Goal: Navigation & Orientation: Find specific page/section

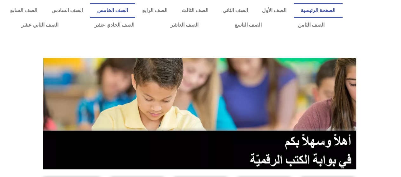
click at [128, 7] on link "الصف الخامس" at bounding box center [112, 10] width 45 height 15
click at [135, 11] on link "الصف الخامس" at bounding box center [112, 10] width 45 height 15
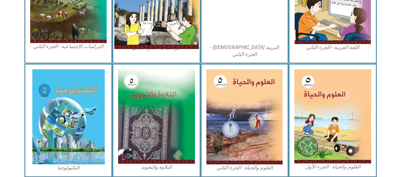
scroll to position [381, 0]
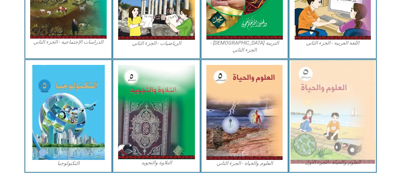
click at [330, 98] on img at bounding box center [332, 112] width 84 height 104
click at [309, 114] on img at bounding box center [332, 112] width 84 height 104
click at [333, 145] on img at bounding box center [332, 112] width 84 height 104
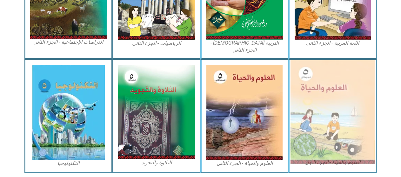
click at [333, 145] on img at bounding box center [332, 112] width 84 height 104
click at [318, 80] on img at bounding box center [332, 112] width 84 height 104
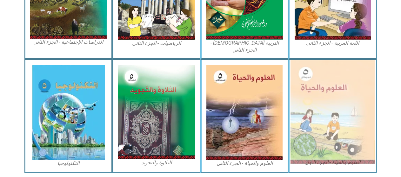
click at [324, 138] on img at bounding box center [332, 112] width 84 height 104
click at [309, 60] on img at bounding box center [332, 112] width 84 height 104
click at [312, 60] on img at bounding box center [332, 112] width 84 height 104
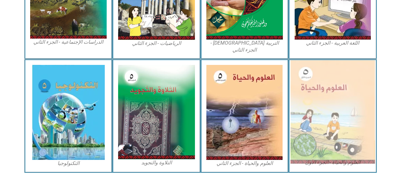
drag, startPoint x: 312, startPoint y: 56, endPoint x: 306, endPoint y: 61, distance: 7.5
click at [306, 61] on img at bounding box center [332, 112] width 84 height 104
click at [310, 62] on img at bounding box center [332, 112] width 84 height 104
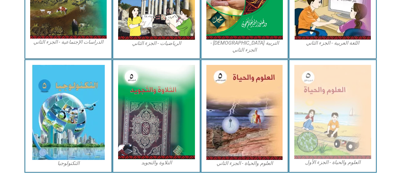
click at [338, 159] on figcaption "العلوم والحياة - الجزء الأول" at bounding box center [332, 162] width 77 height 7
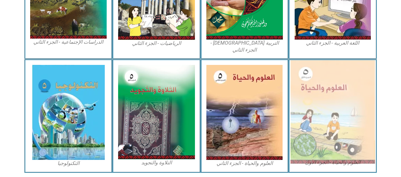
click at [335, 135] on img at bounding box center [332, 112] width 84 height 104
click at [337, 135] on img at bounding box center [332, 112] width 84 height 104
click at [337, 139] on img at bounding box center [332, 112] width 84 height 104
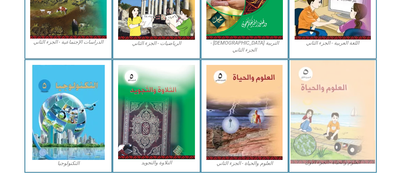
click at [337, 139] on img at bounding box center [332, 112] width 84 height 104
click at [304, 60] on img at bounding box center [332, 112] width 84 height 104
click at [306, 93] on img at bounding box center [332, 112] width 84 height 104
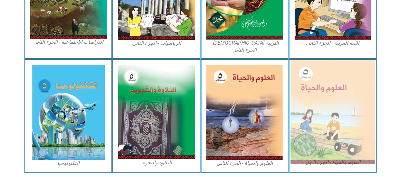
click at [351, 112] on img at bounding box center [332, 112] width 84 height 104
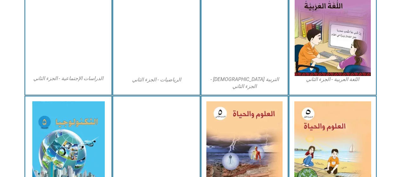
scroll to position [381, 0]
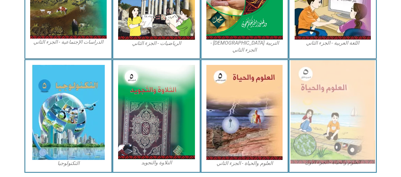
click at [310, 123] on img at bounding box center [332, 112] width 84 height 104
click at [309, 134] on img at bounding box center [332, 112] width 84 height 104
